Goal: Task Accomplishment & Management: Complete application form

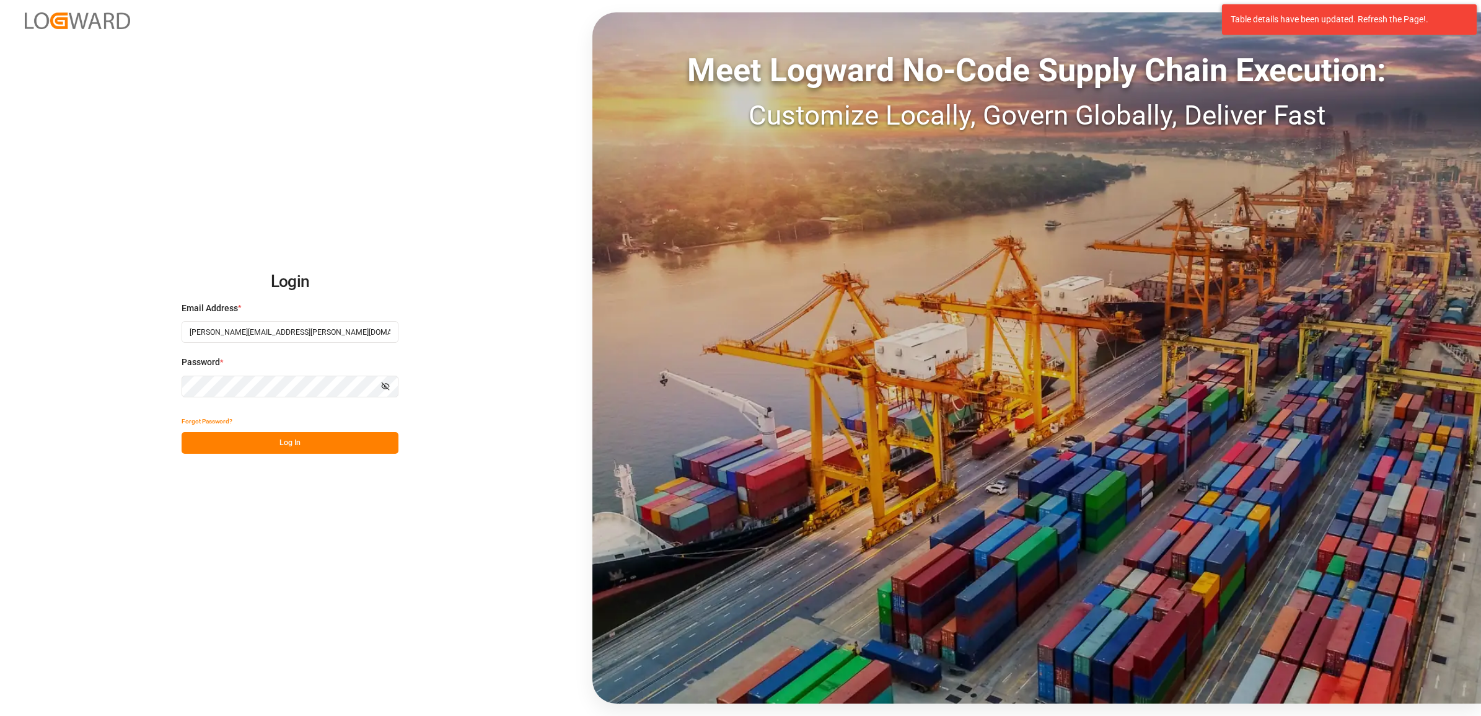
click at [306, 441] on button "Log In" at bounding box center [290, 443] width 217 height 22
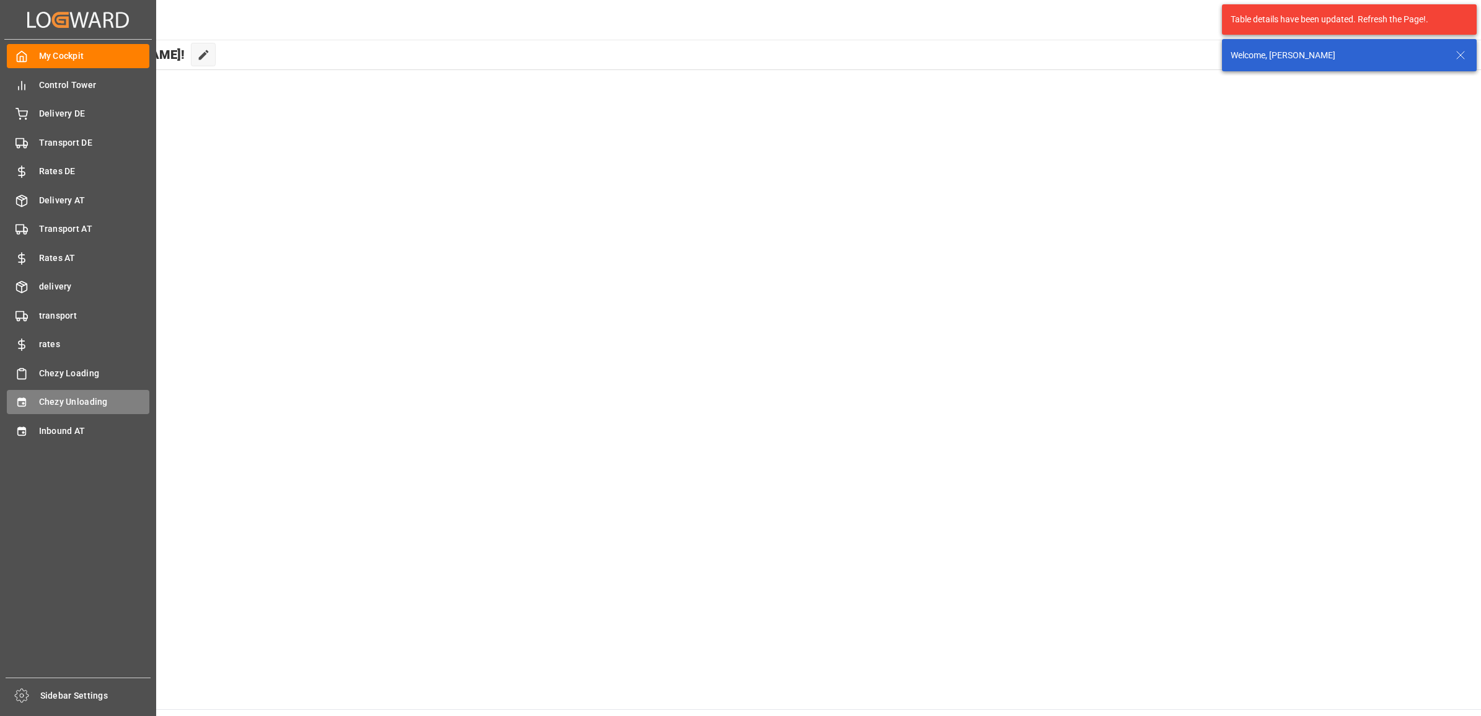
click at [51, 397] on span "Chezy Unloading" at bounding box center [94, 401] width 111 height 13
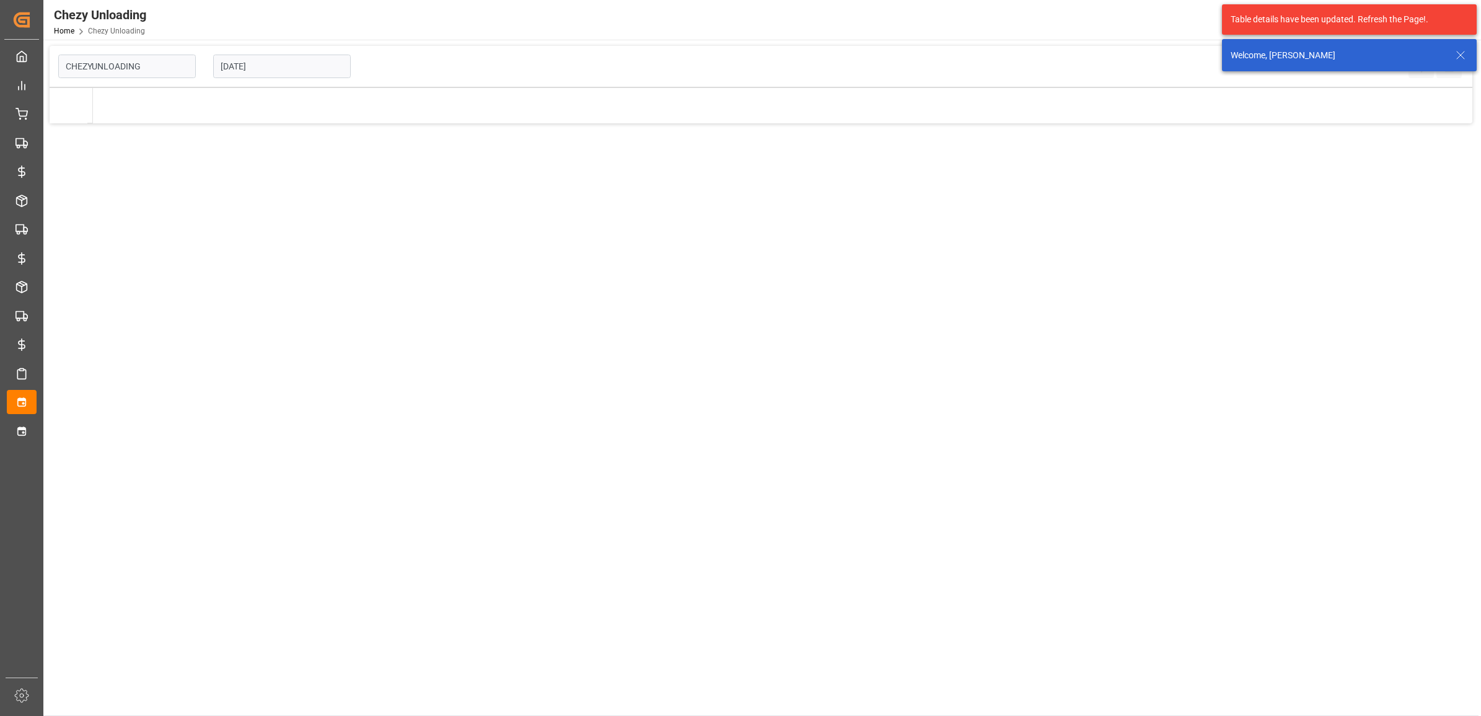
type input "Chezy Unloading"
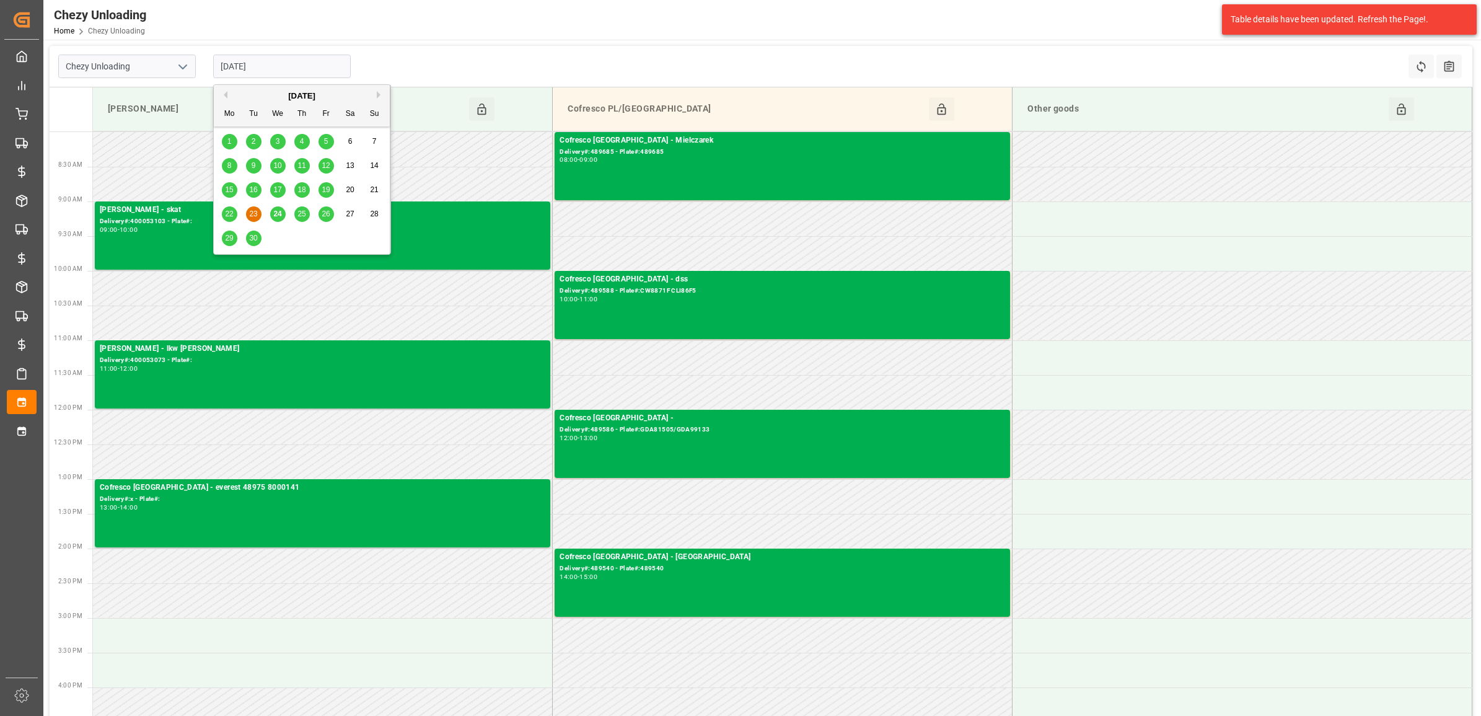
click at [265, 69] on input "23.09.2025" at bounding box center [282, 67] width 138 height 24
click at [223, 237] on div "29" at bounding box center [229, 238] width 15 height 15
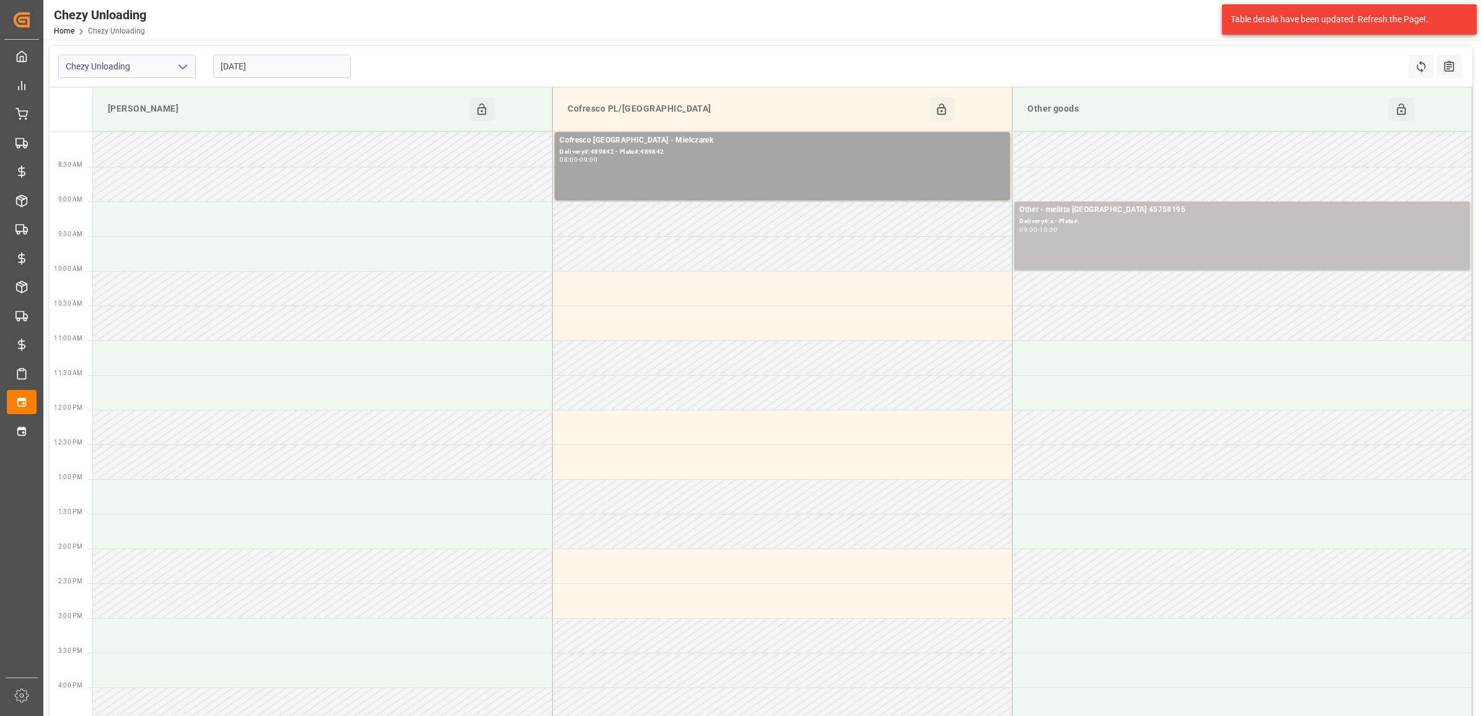
click at [251, 66] on input "29.09.2025" at bounding box center [282, 67] width 138 height 24
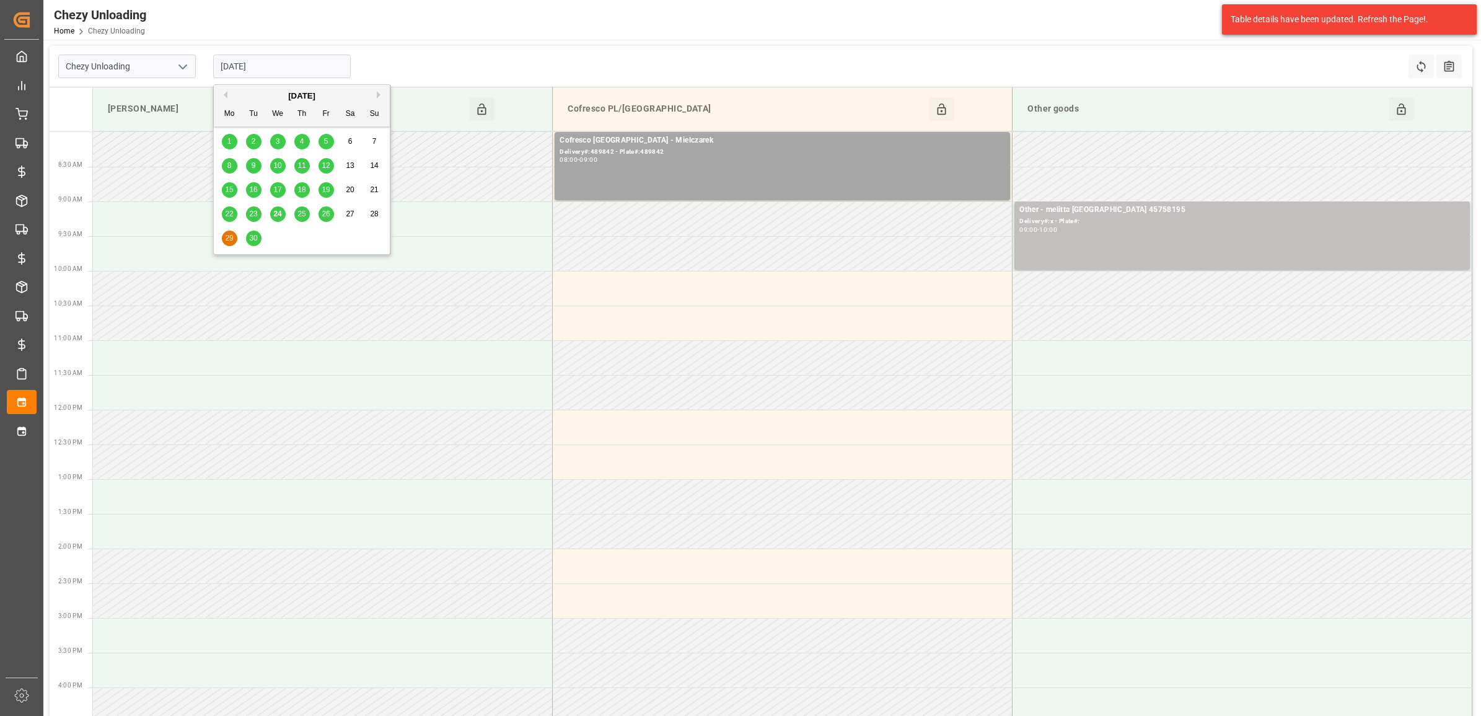
click at [254, 244] on div "30" at bounding box center [253, 238] width 15 height 15
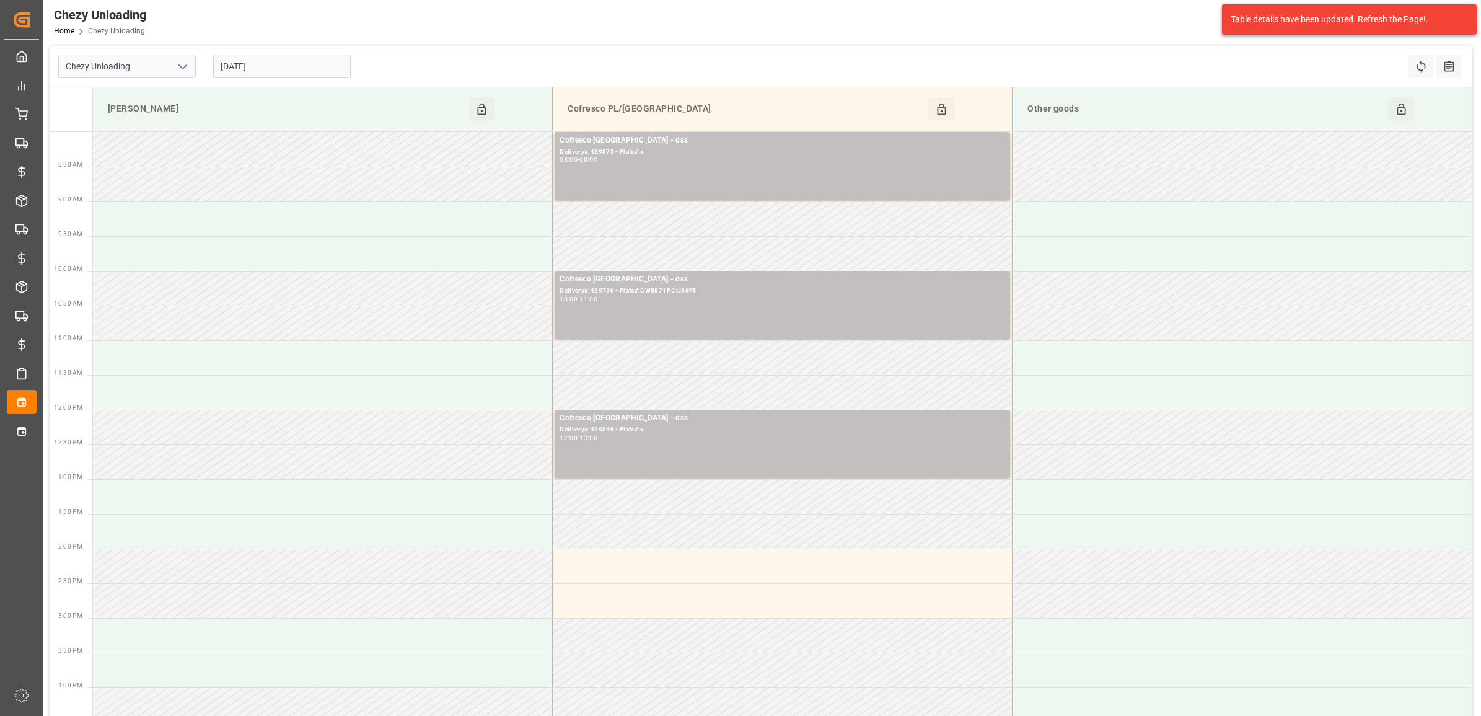
click at [287, 69] on input "30.09.2025" at bounding box center [282, 67] width 138 height 24
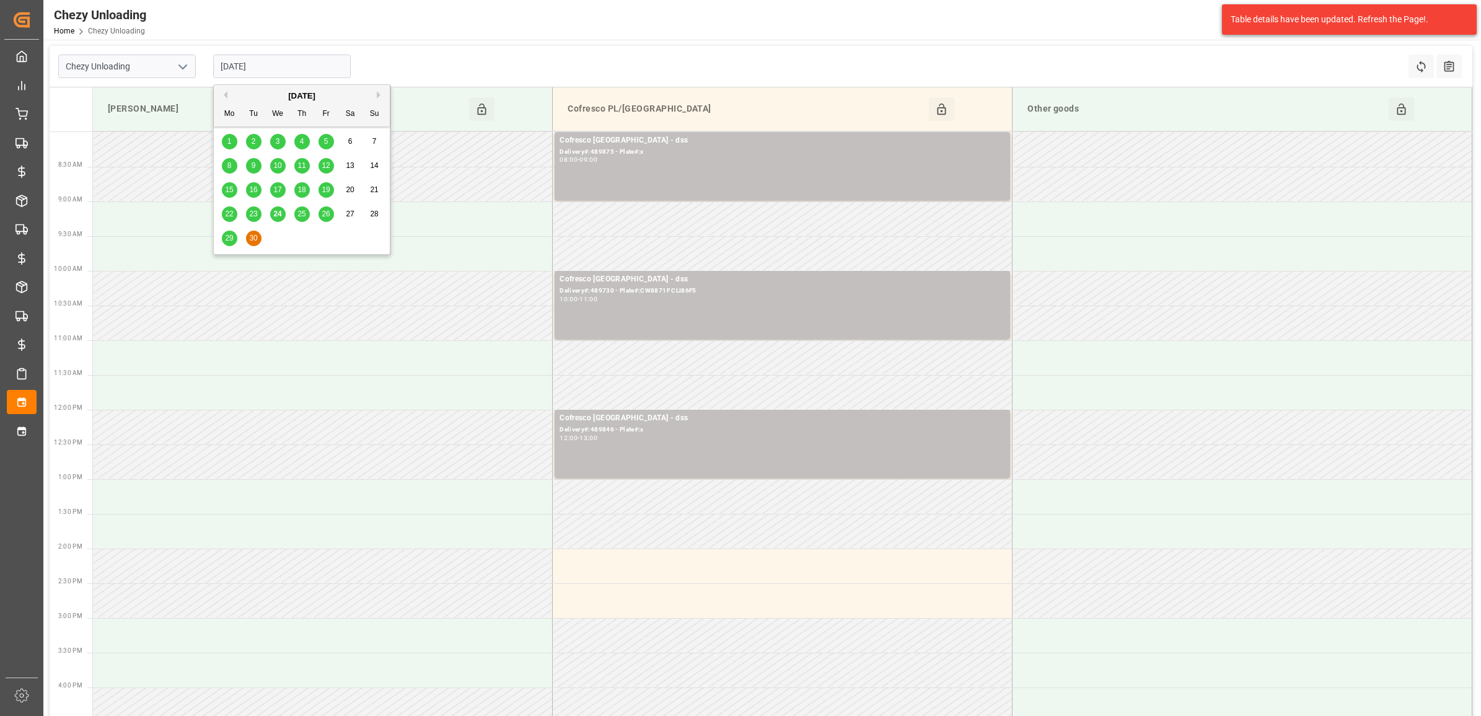
click at [324, 212] on span "26" at bounding box center [326, 213] width 8 height 9
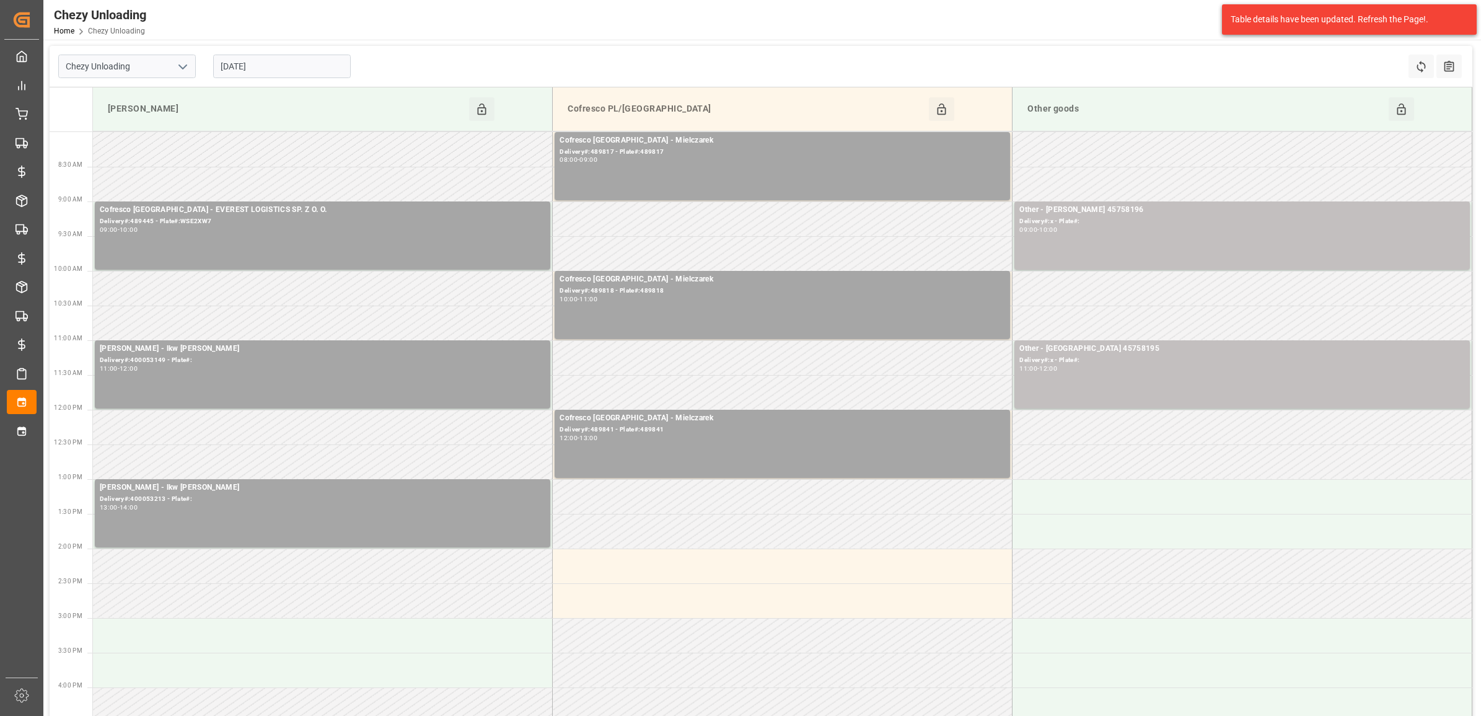
click at [301, 58] on input "[DATE]" at bounding box center [282, 67] width 138 height 24
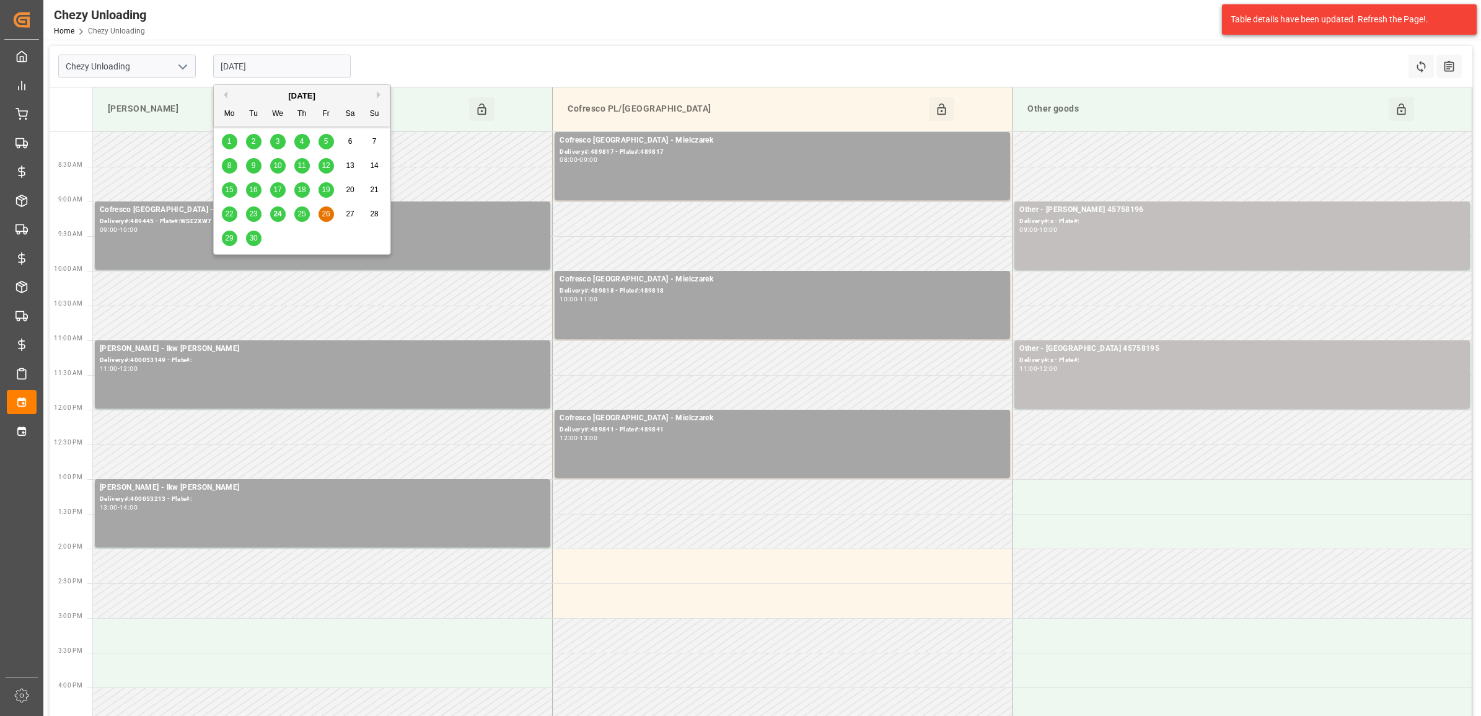
click at [298, 217] on span "25" at bounding box center [302, 213] width 8 height 9
type input "[DATE]"
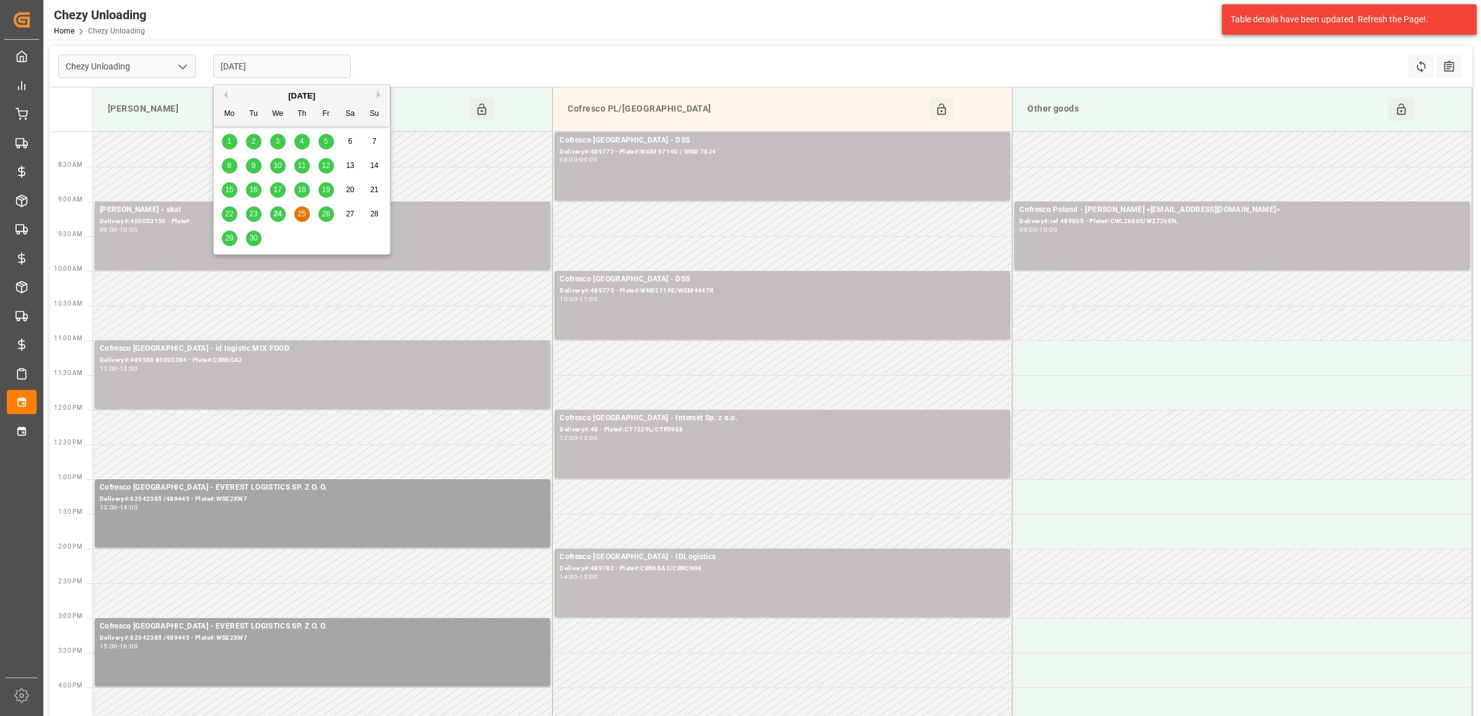
click at [274, 60] on input "[DATE]" at bounding box center [282, 67] width 138 height 24
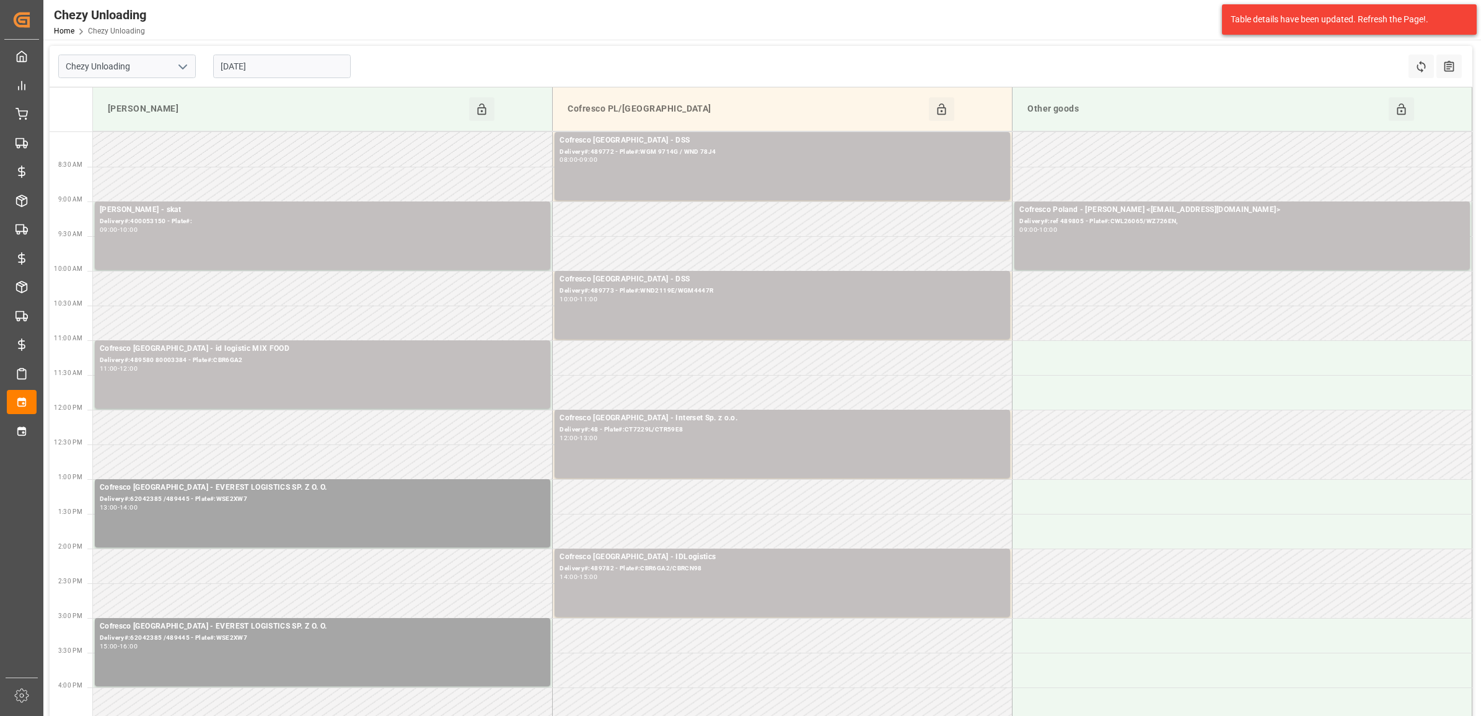
click at [379, 59] on div "Chezy Unloading 25.09.2025 Refresh Time Slots All Audits" at bounding box center [761, 67] width 1423 height 42
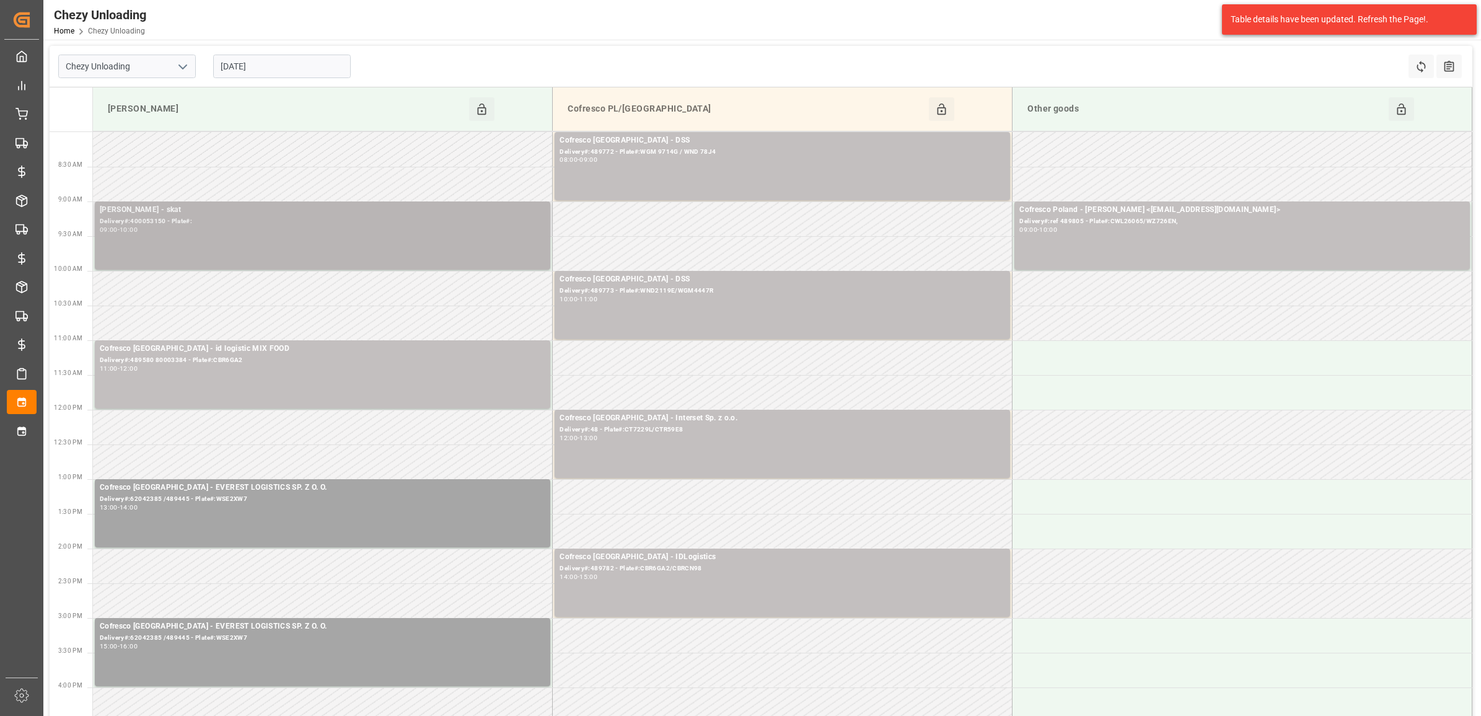
drag, startPoint x: 521, startPoint y: 258, endPoint x: 522, endPoint y: 270, distance: 11.9
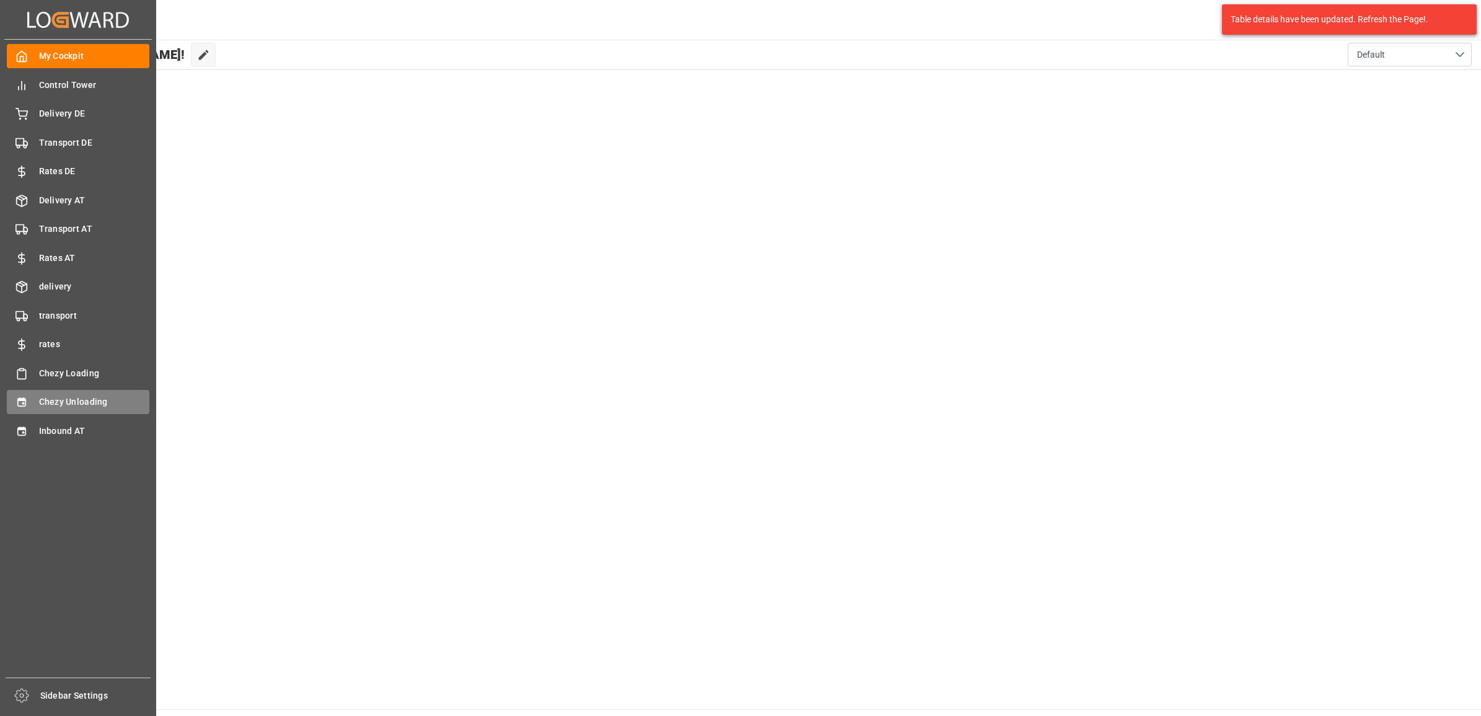
click at [30, 401] on div "Chezy Unloading Chezy Unloading" at bounding box center [78, 402] width 143 height 24
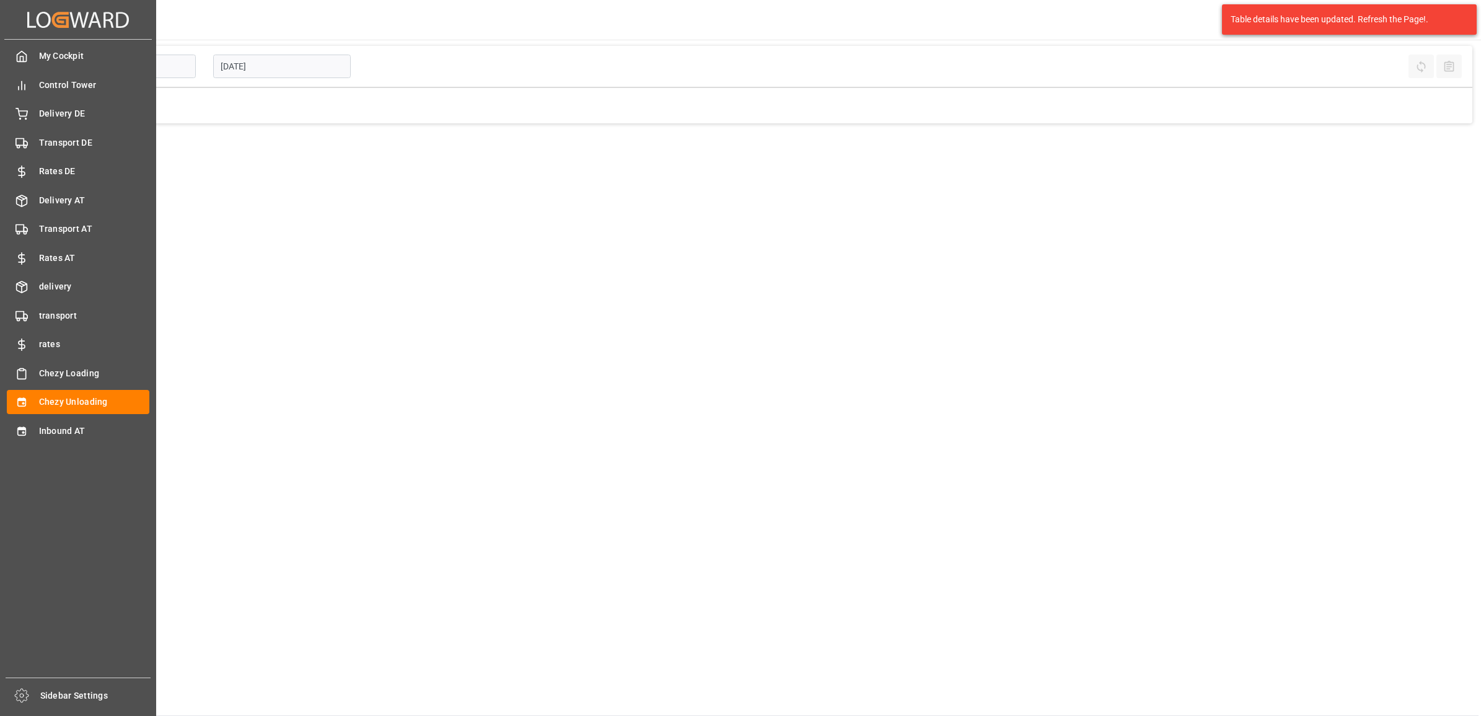
type input "Chezy Unloading"
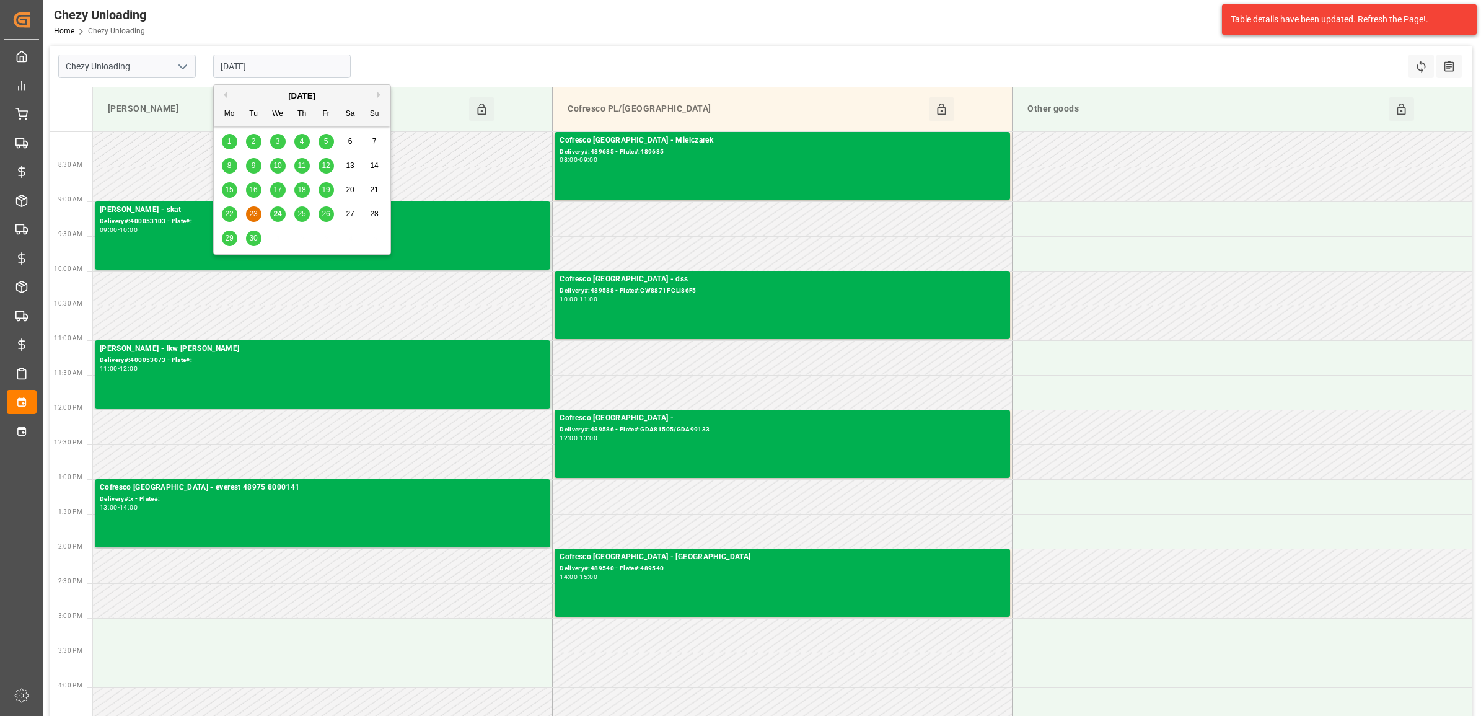
click at [267, 58] on input "23.09.2025" at bounding box center [282, 67] width 138 height 24
click at [295, 213] on div "25" at bounding box center [301, 214] width 15 height 15
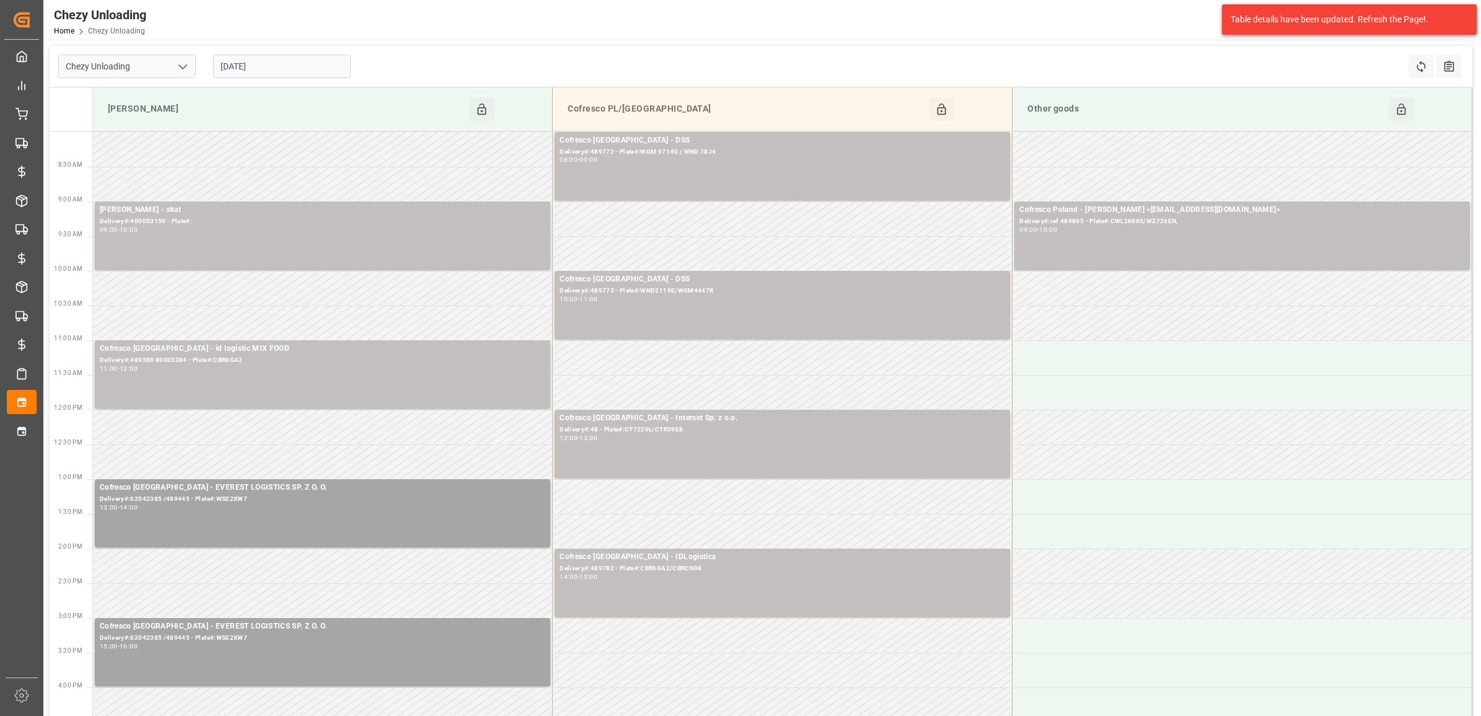
click at [289, 63] on input "[DATE]" at bounding box center [282, 67] width 138 height 24
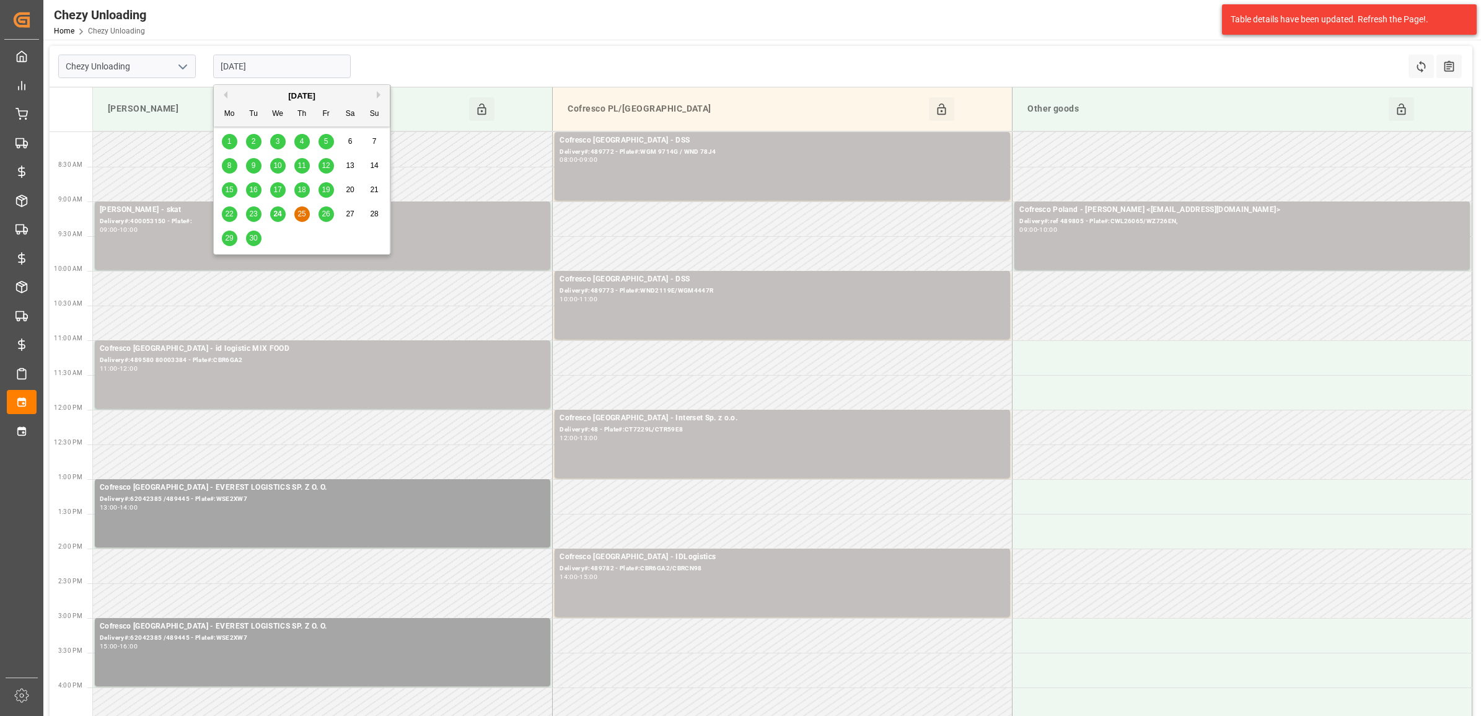
click at [253, 213] on span "23" at bounding box center [253, 213] width 8 height 9
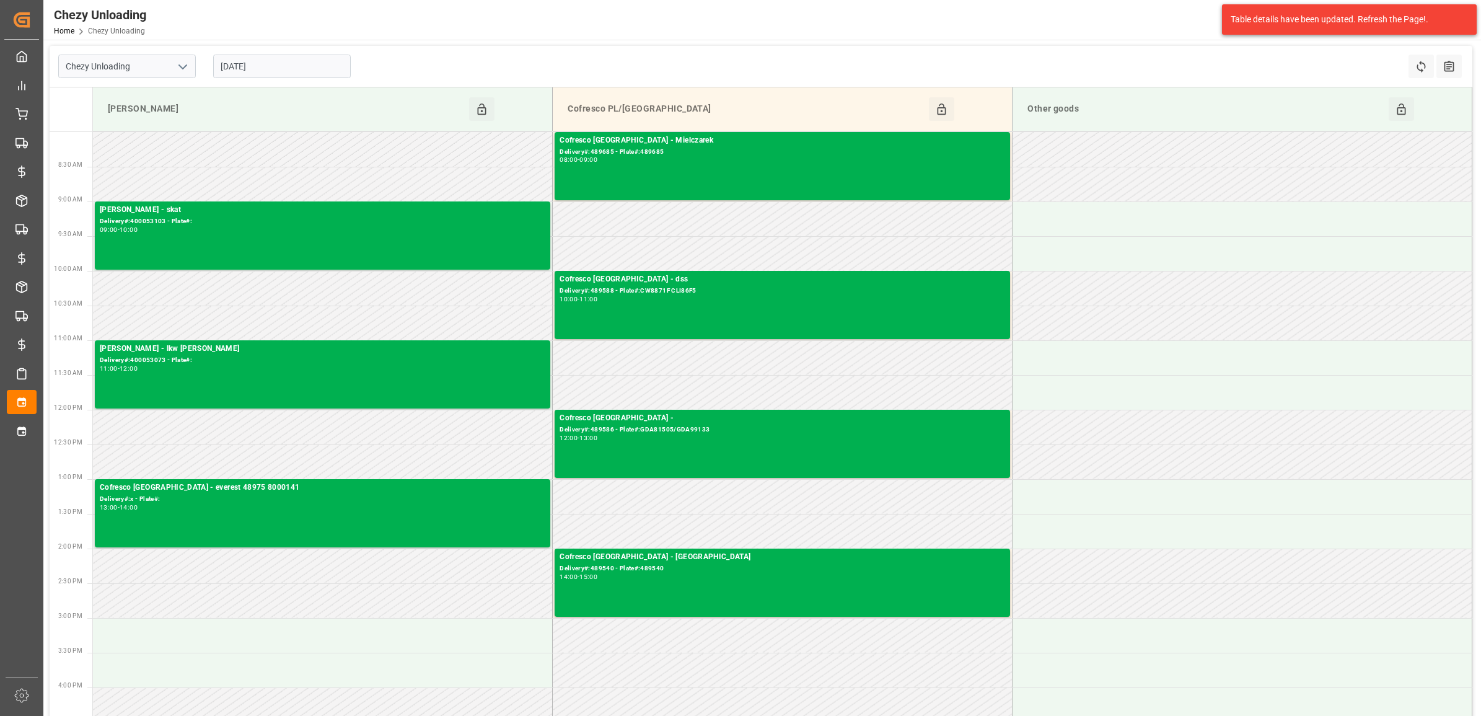
click at [299, 55] on input "23.09.2025" at bounding box center [282, 67] width 138 height 24
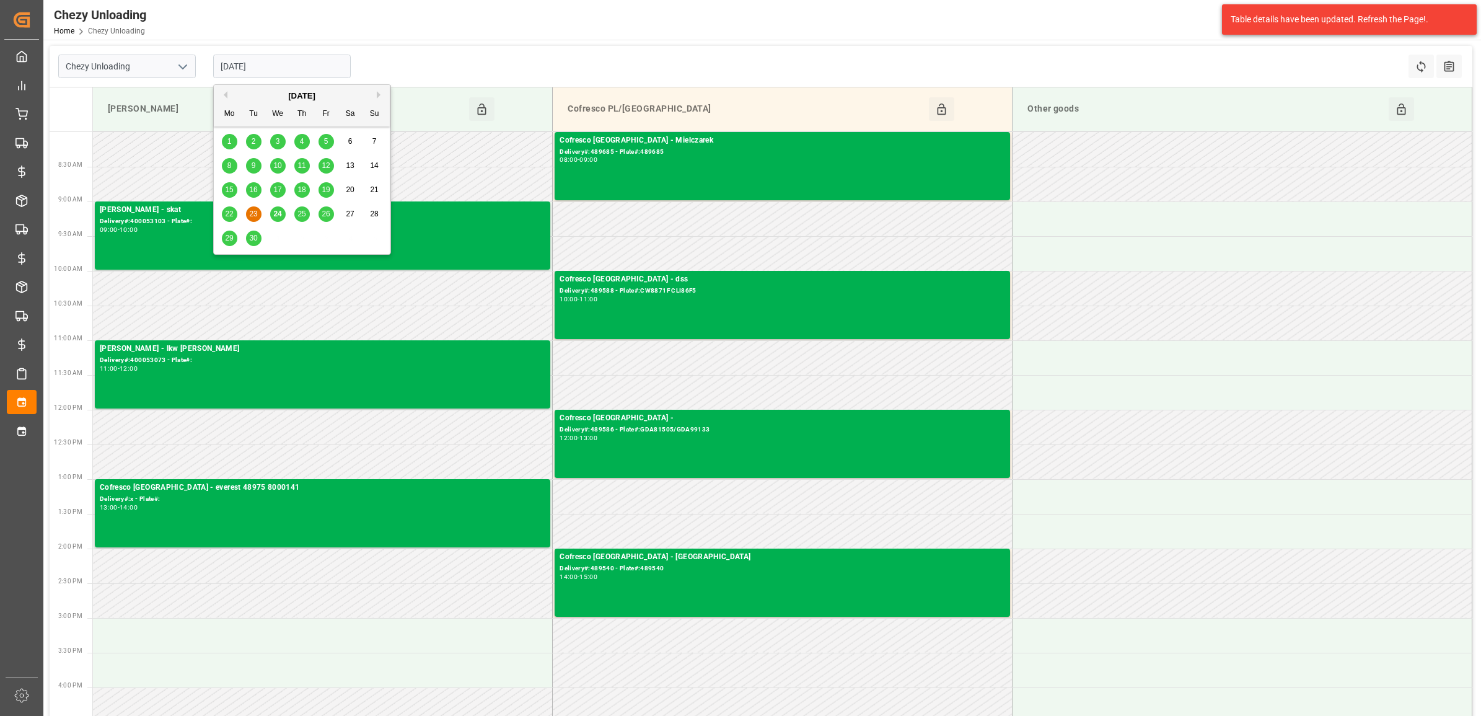
click at [277, 214] on span "24" at bounding box center [277, 213] width 8 height 9
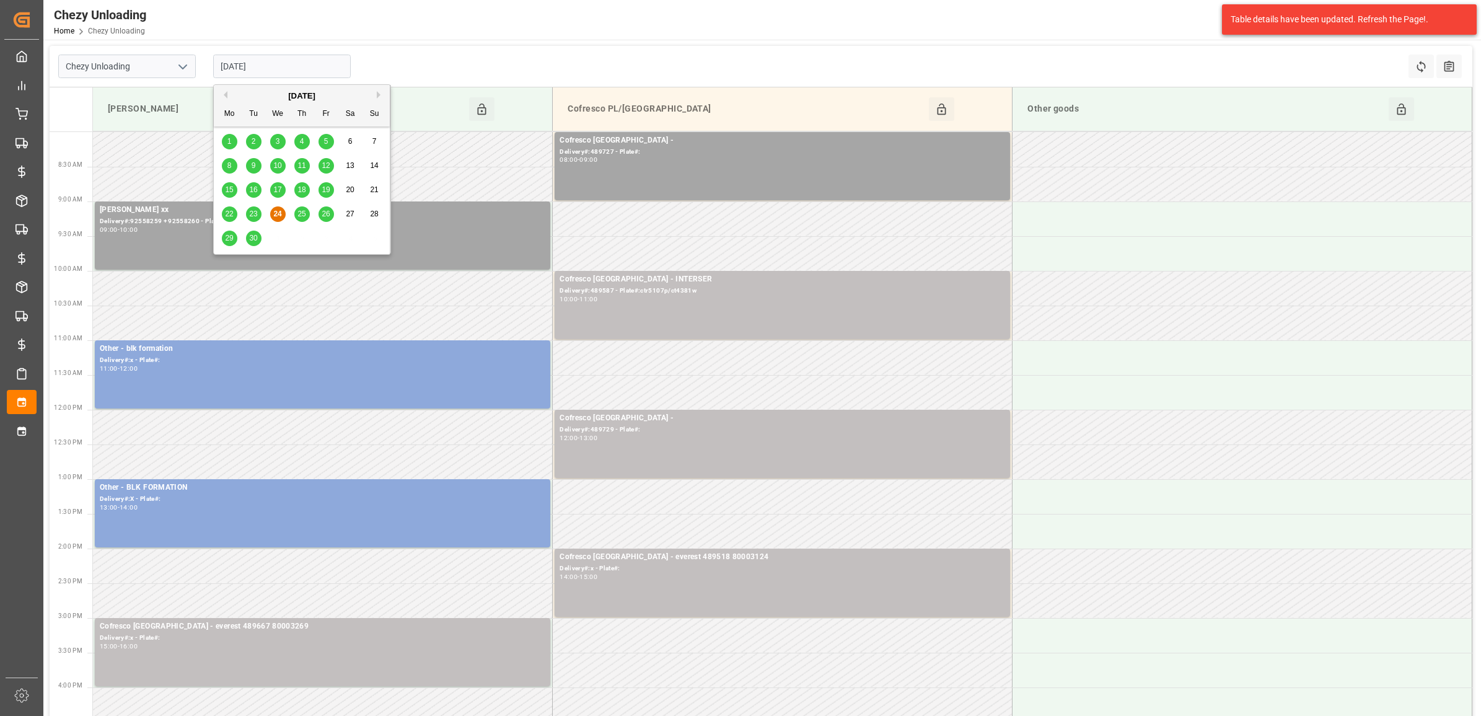
click at [273, 71] on input "[DATE]" at bounding box center [282, 67] width 138 height 24
click at [299, 215] on span "25" at bounding box center [302, 213] width 8 height 9
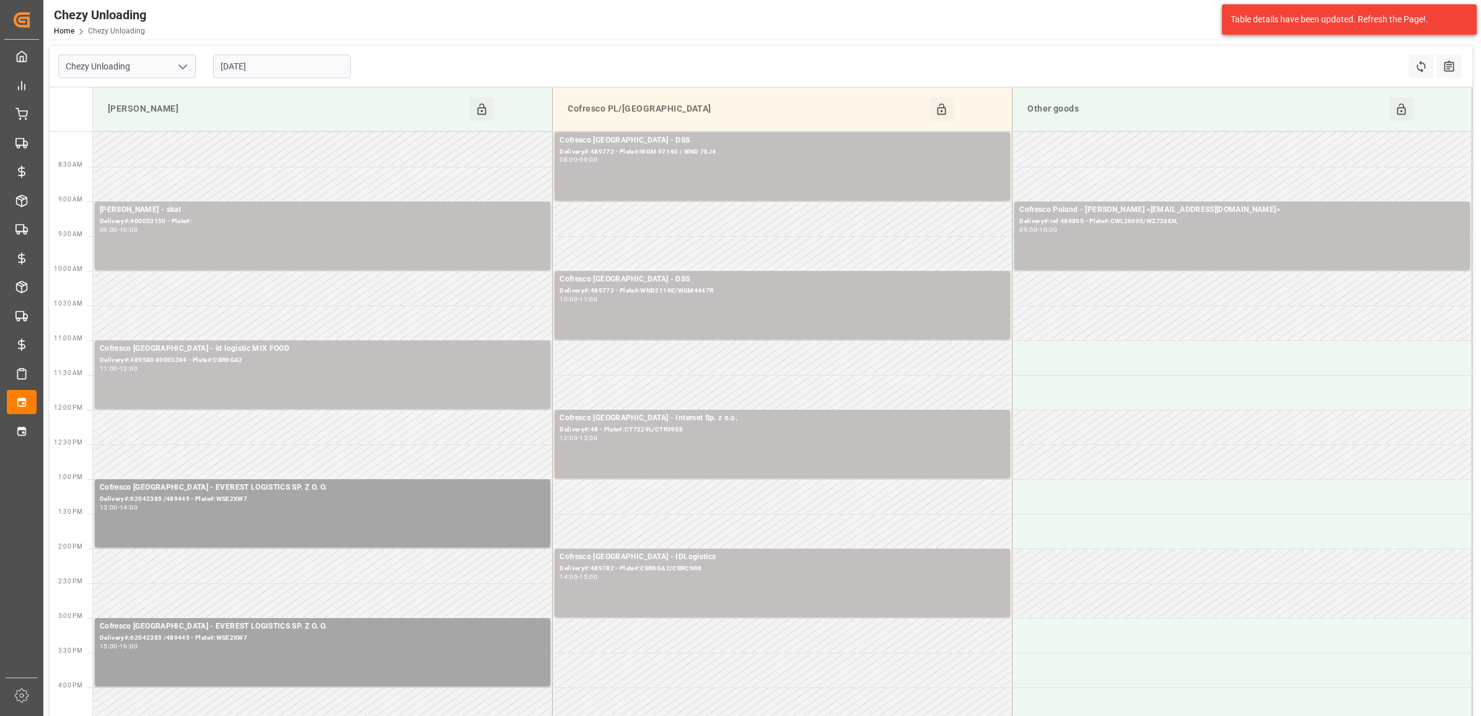
click at [276, 58] on input "[DATE]" at bounding box center [282, 67] width 138 height 24
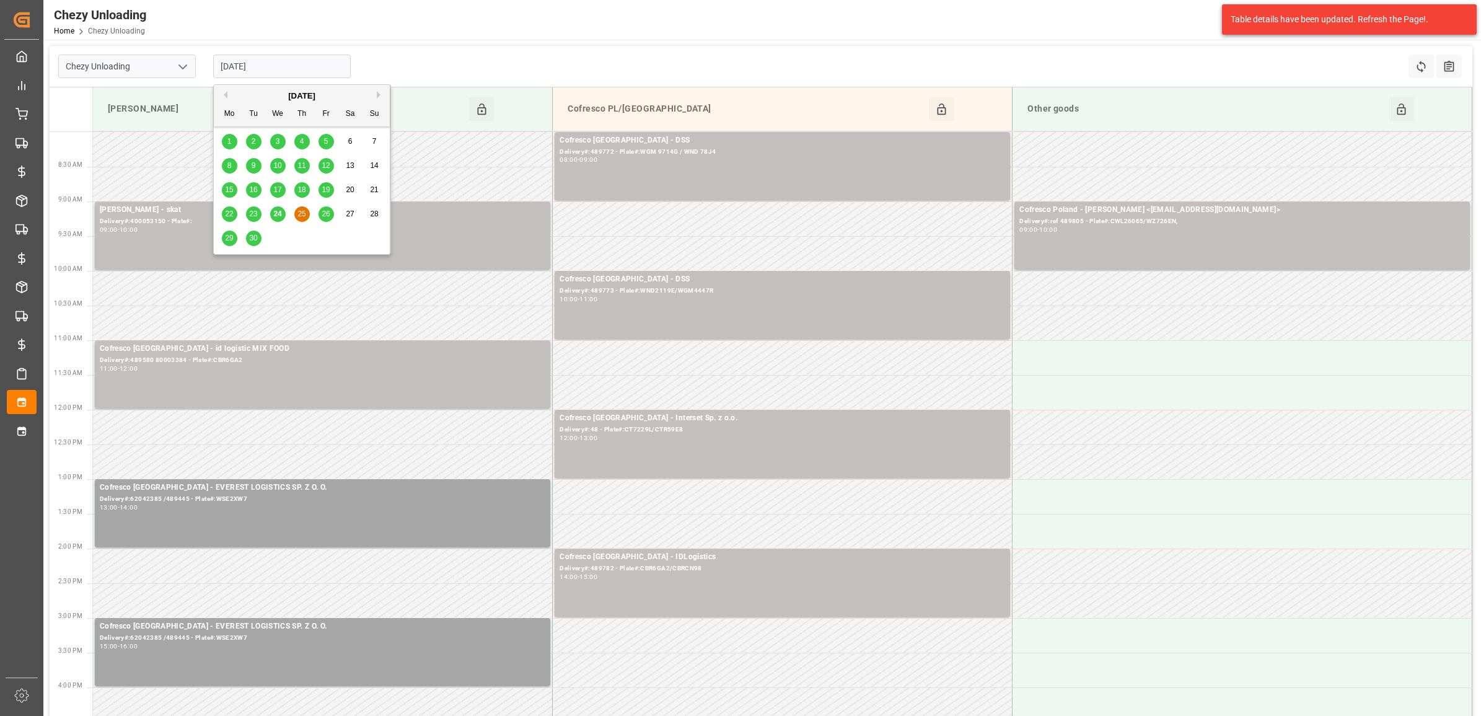
click at [332, 224] on div "22 23 24 25 26 27 28" at bounding box center [302, 214] width 169 height 24
click at [328, 215] on span "26" at bounding box center [326, 213] width 8 height 9
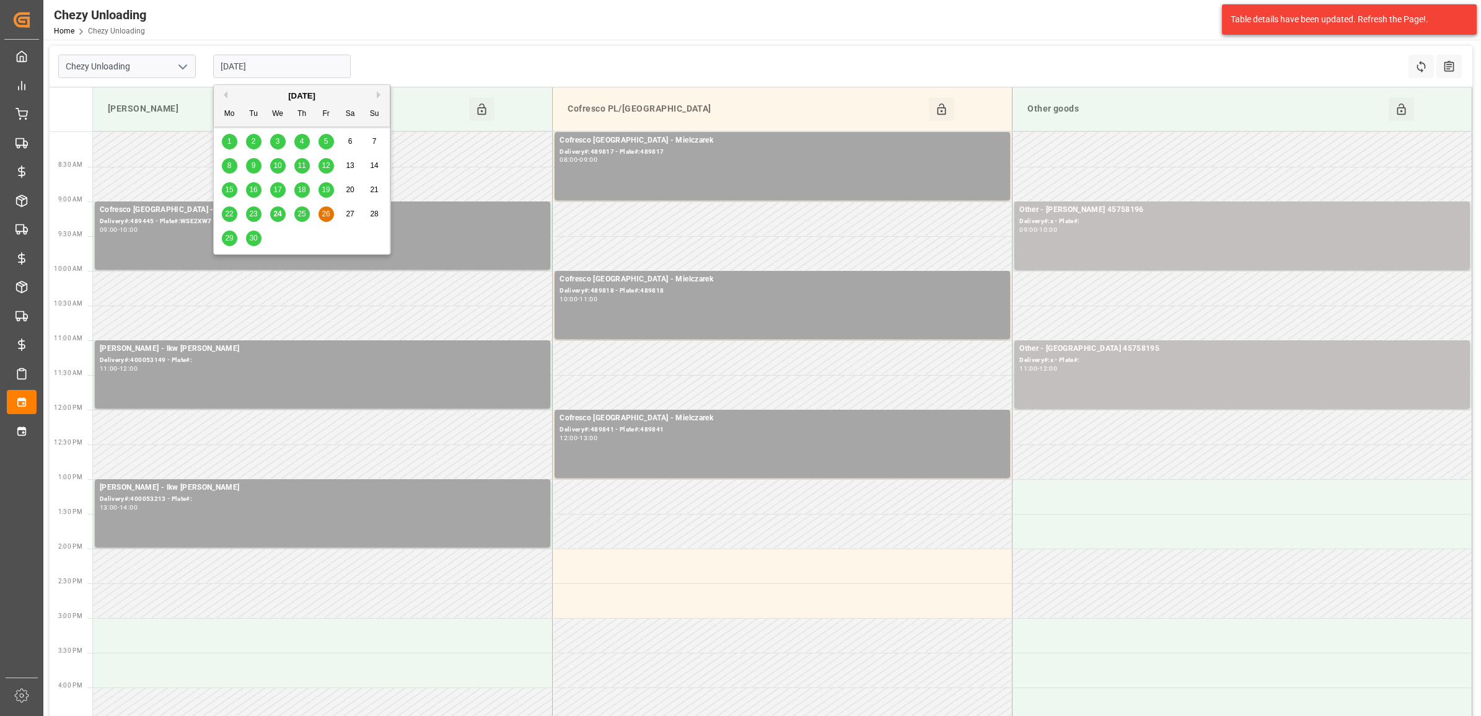
click at [267, 72] on input "[DATE]" at bounding box center [282, 67] width 138 height 24
click at [630, 524] on td at bounding box center [783, 531] width 460 height 35
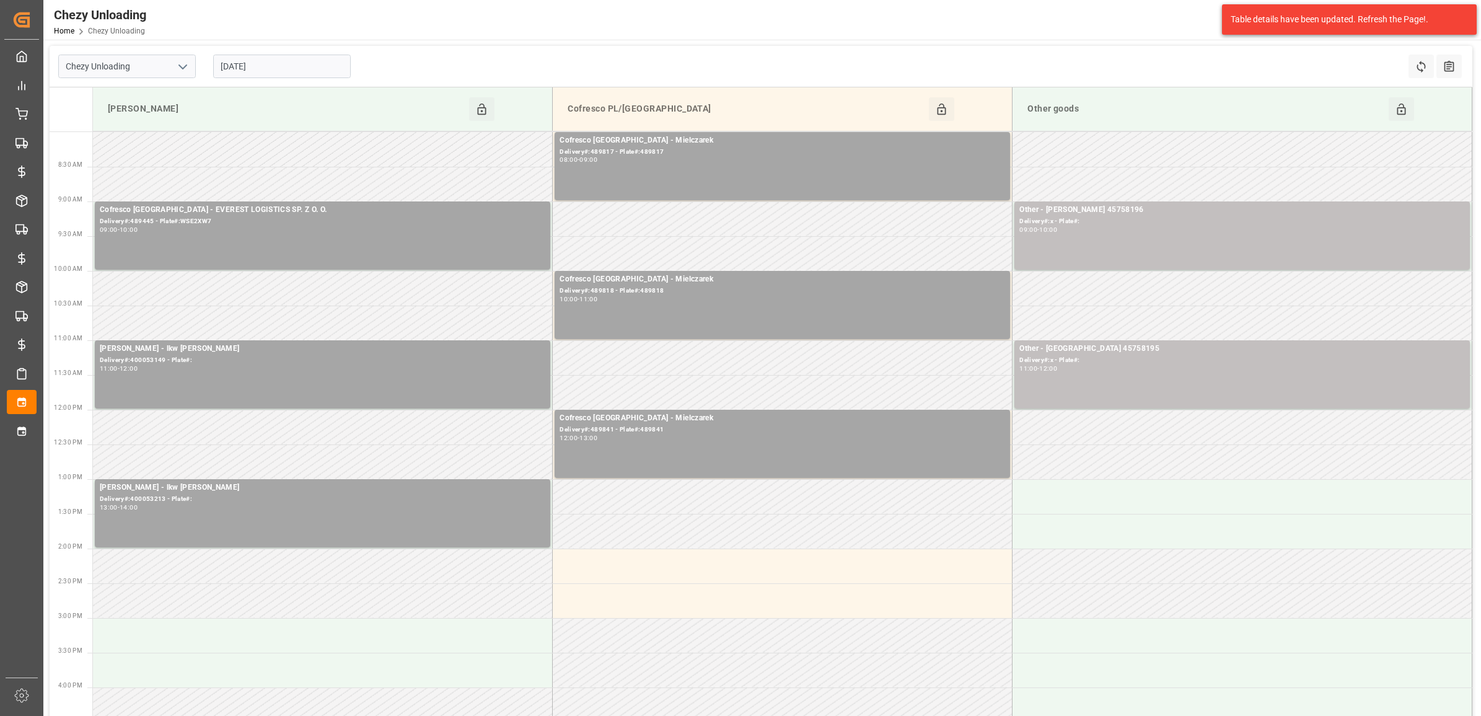
click at [302, 57] on input "[DATE]" at bounding box center [282, 67] width 138 height 24
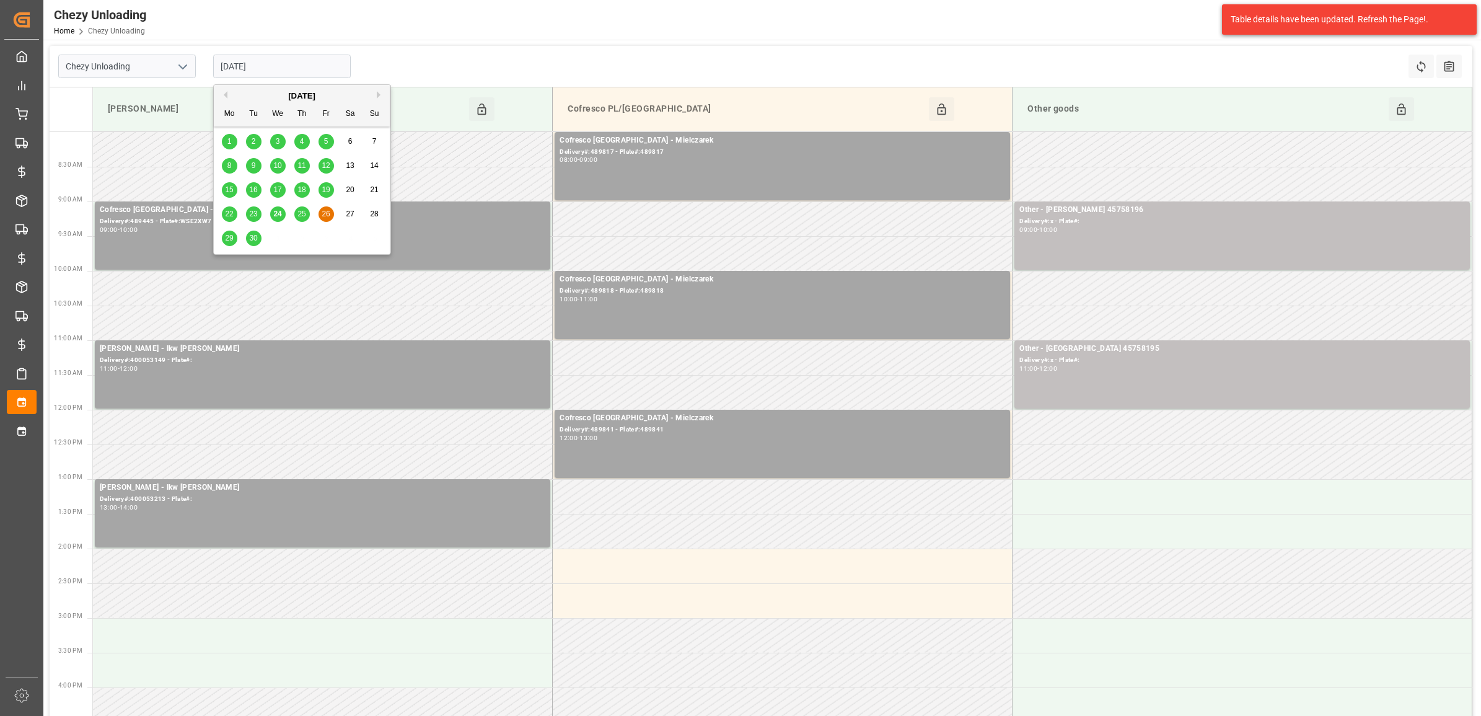
click at [302, 215] on span "25" at bounding box center [302, 213] width 8 height 9
type input "[DATE]"
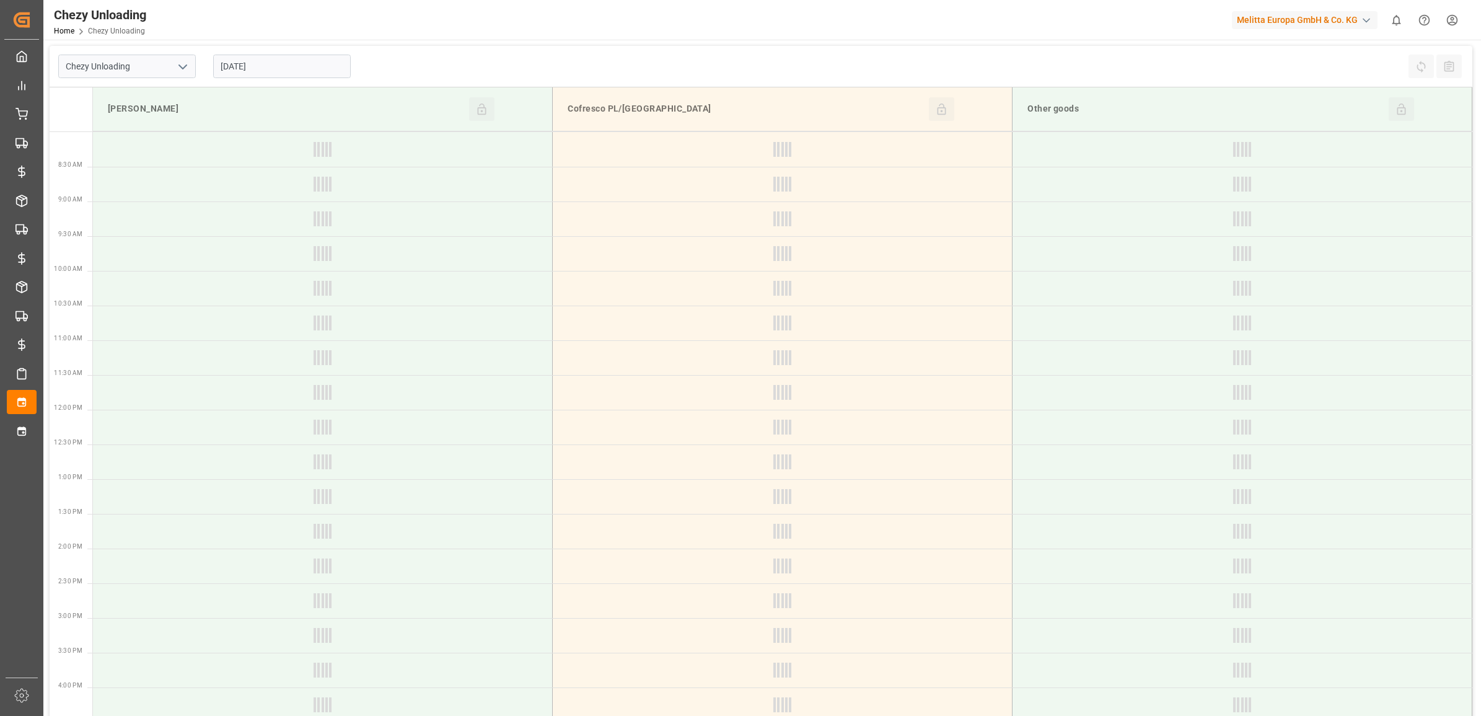
type input "Chezy Unloading"
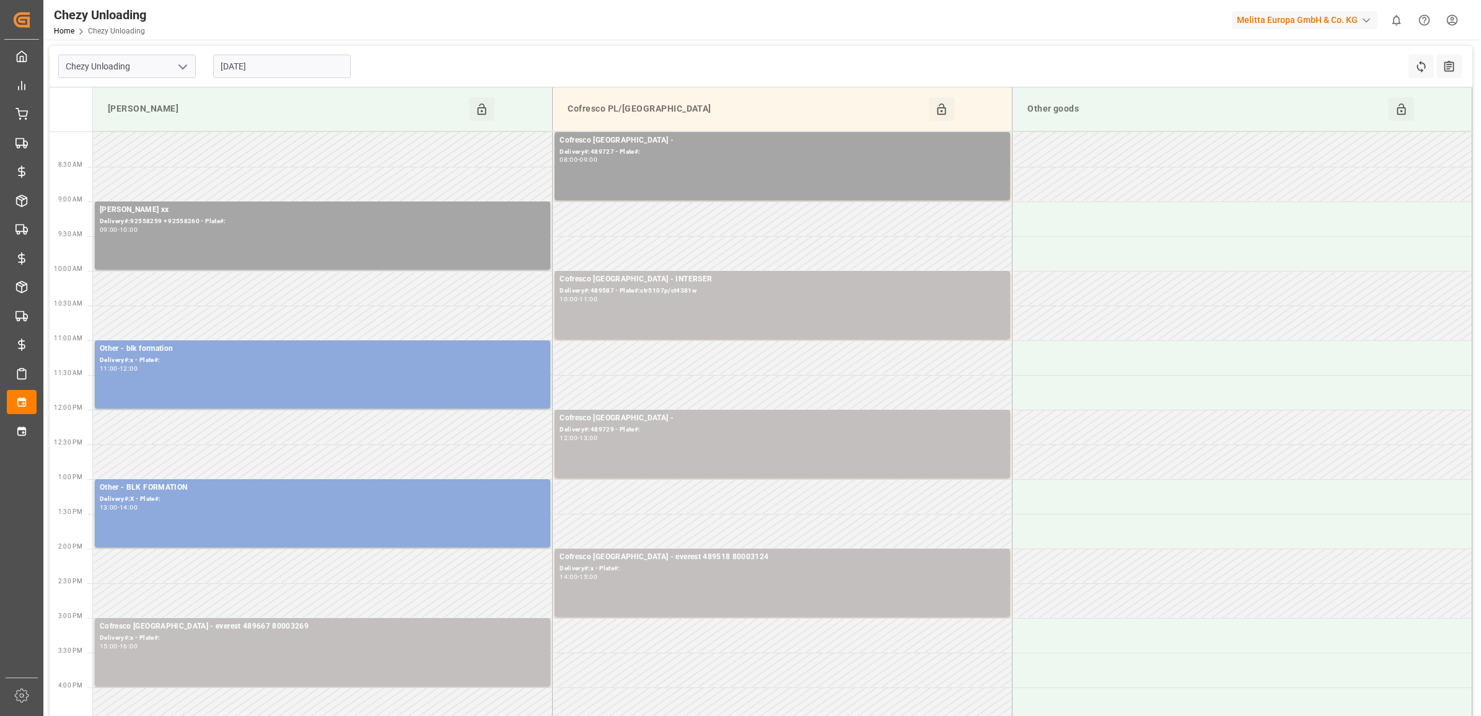
click at [313, 66] on input "[DATE]" at bounding box center [282, 67] width 138 height 24
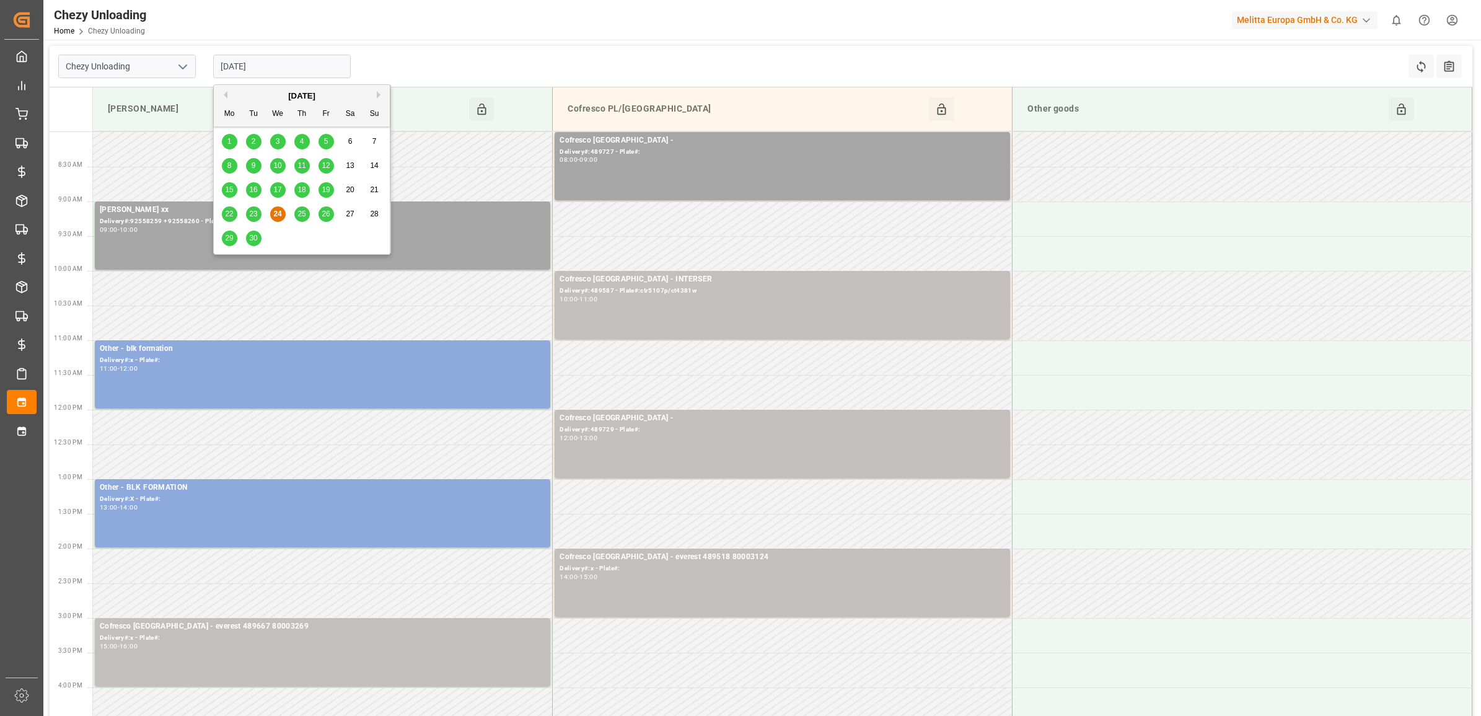
click at [324, 214] on span "26" at bounding box center [326, 213] width 8 height 9
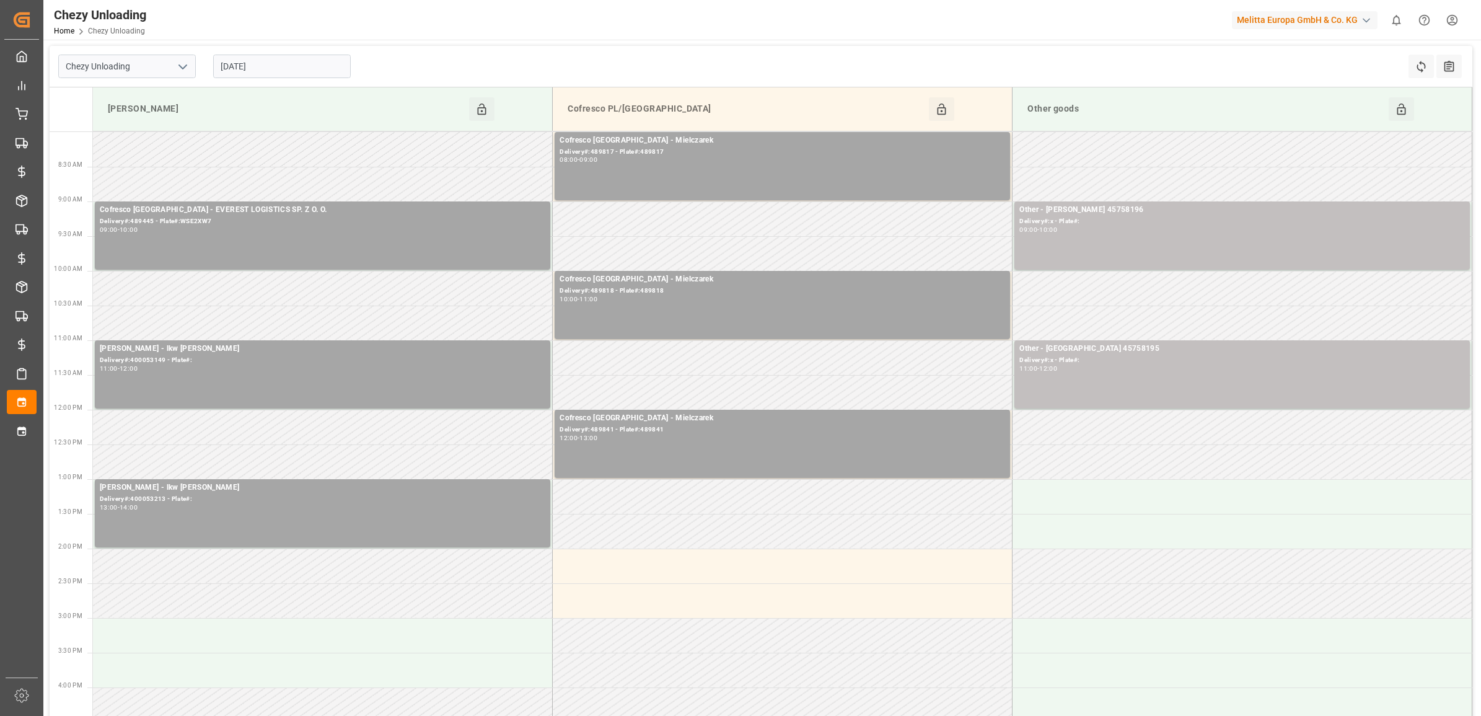
click at [248, 66] on input "[DATE]" at bounding box center [282, 67] width 138 height 24
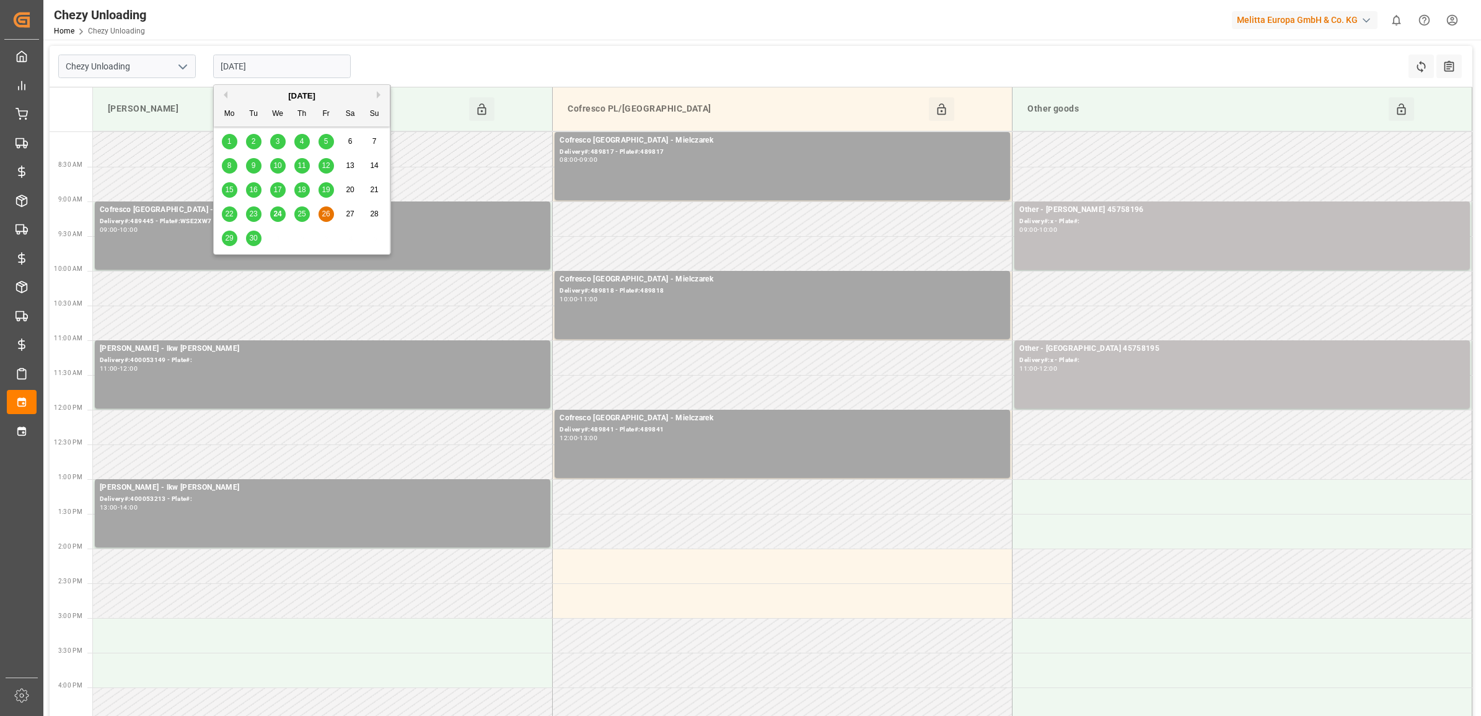
click at [294, 214] on div "25" at bounding box center [301, 214] width 15 height 15
type input "[DATE]"
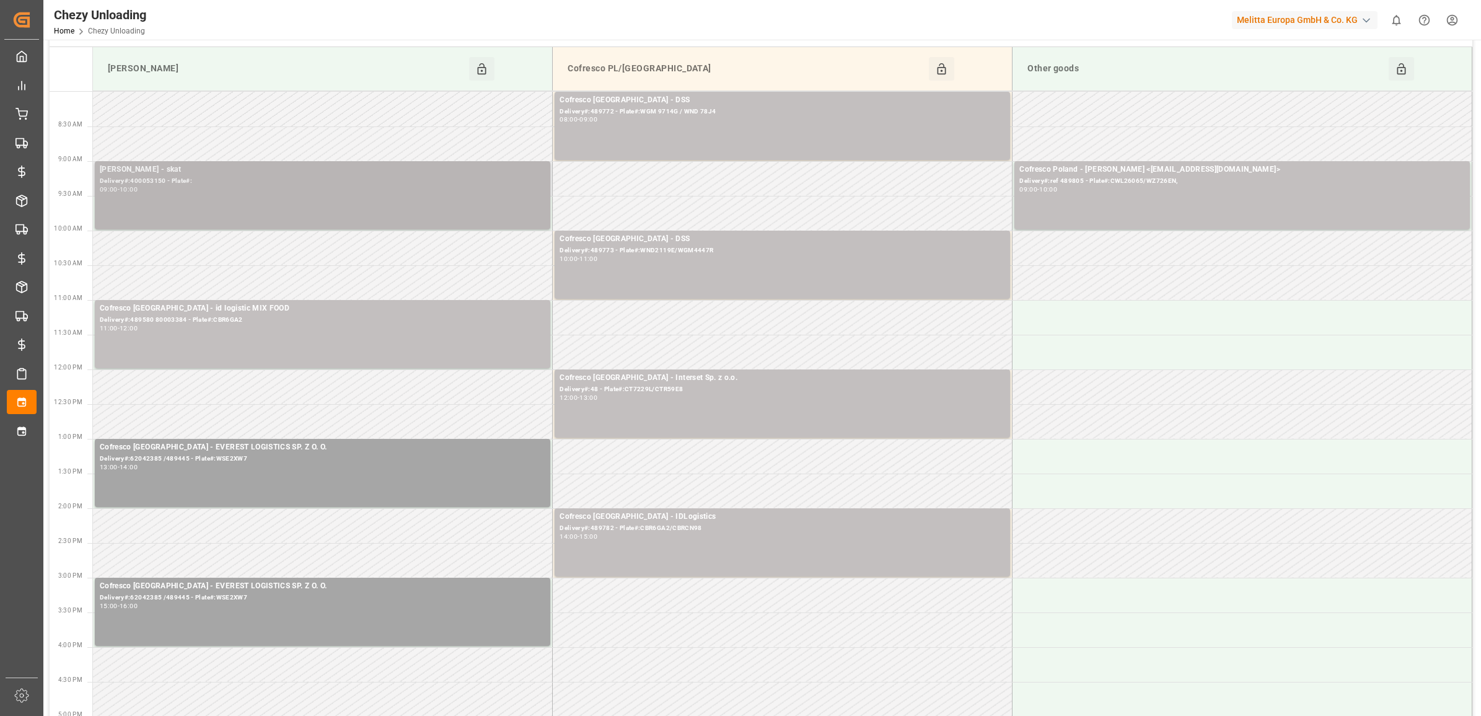
scroll to position [77, 0]
